Goal: Participate in discussion: Engage in conversation with other users on a specific topic

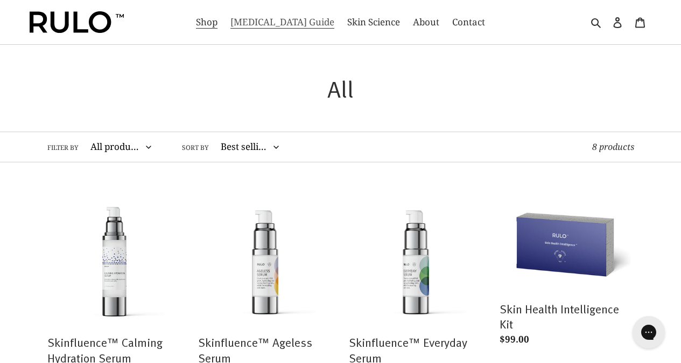
click at [262, 31] on link "[MEDICAL_DATA] Guide" at bounding box center [282, 21] width 115 height 17
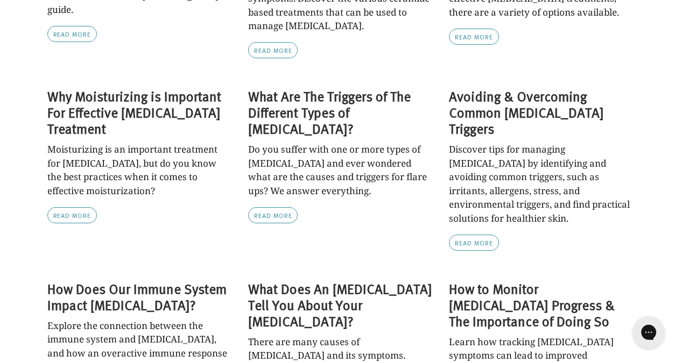
scroll to position [606, 0]
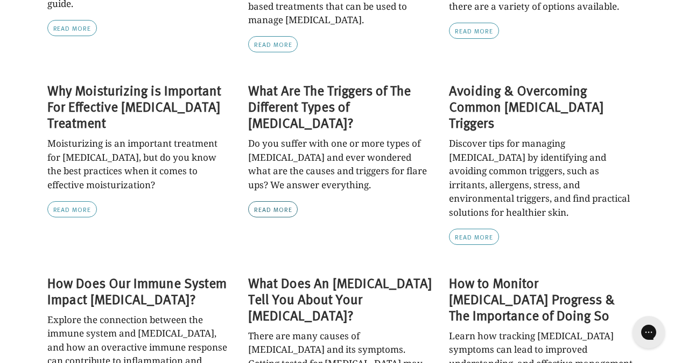
click at [254, 217] on link "Read more" at bounding box center [273, 209] width 50 height 16
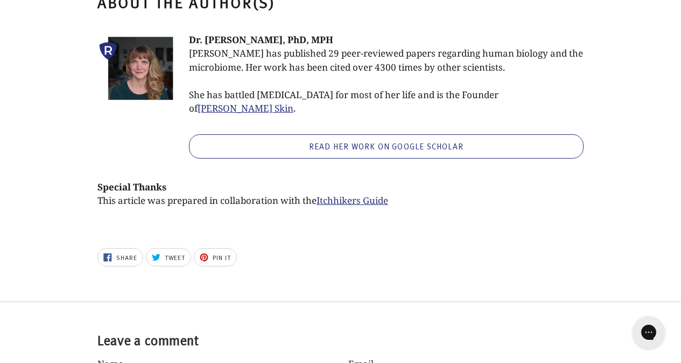
scroll to position [3142, 0]
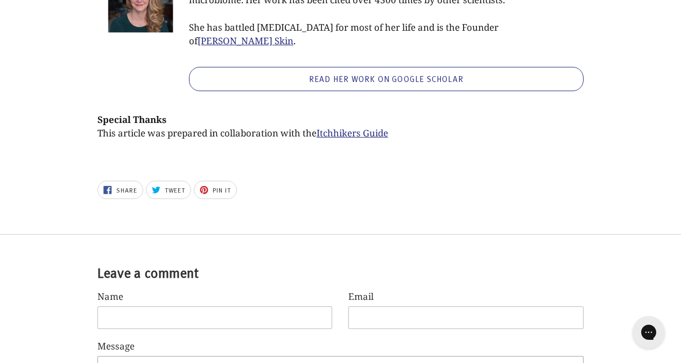
type textarea "4545"
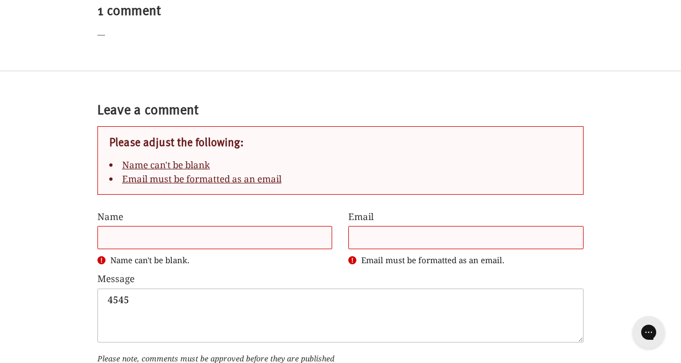
scroll to position [3406, 0]
